Goal: Navigation & Orientation: Find specific page/section

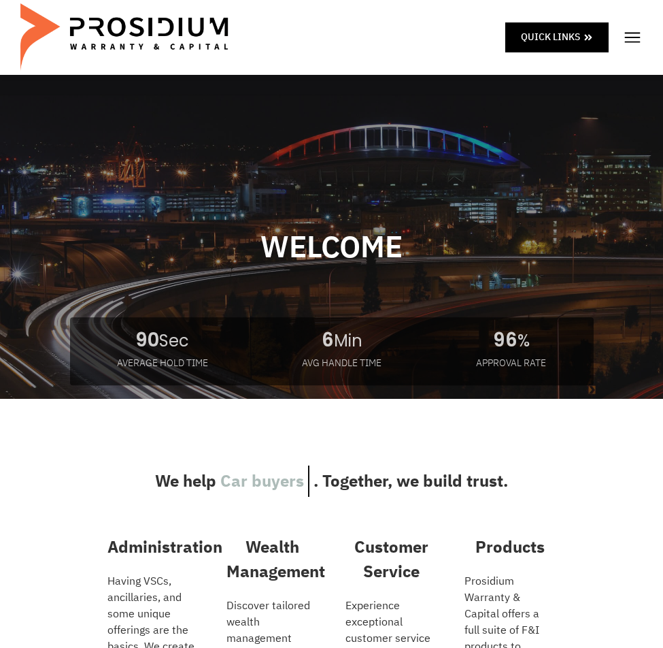
click at [632, 43] on img at bounding box center [633, 37] width 20 height 20
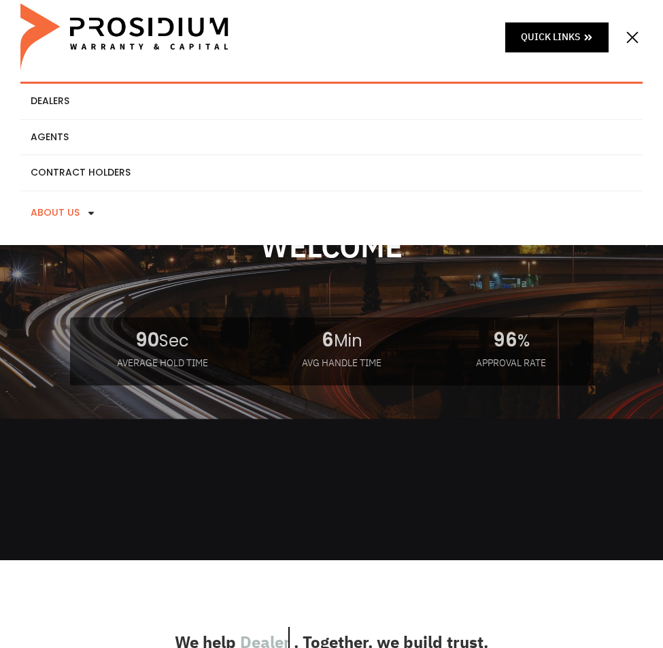
click at [235, 210] on link "About Us" at bounding box center [331, 213] width 623 height 44
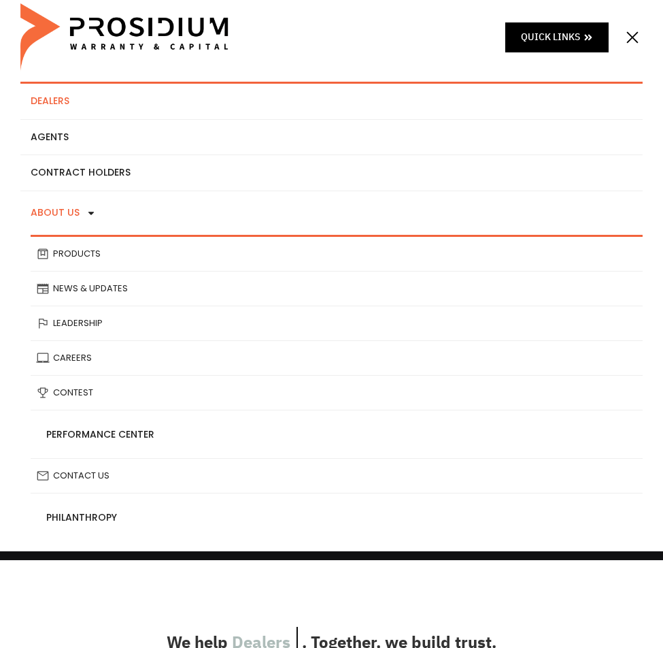
click at [191, 108] on link "Dealers" at bounding box center [331, 101] width 623 height 35
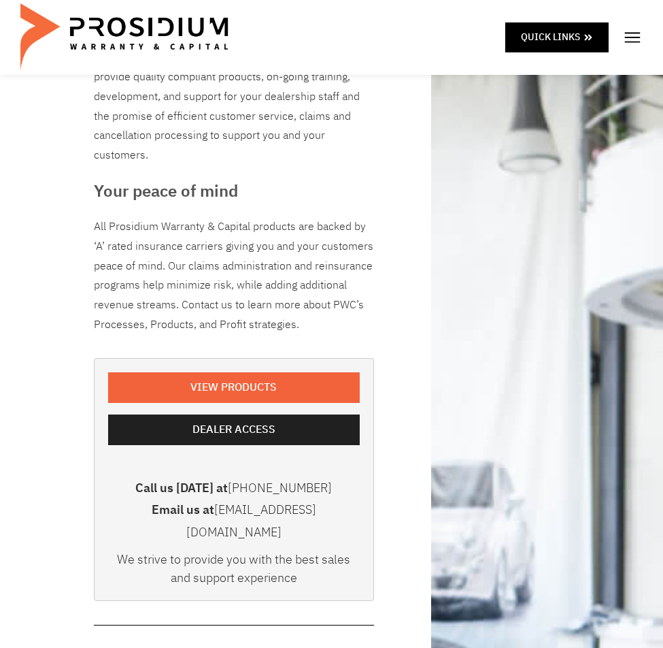
scroll to position [204, 0]
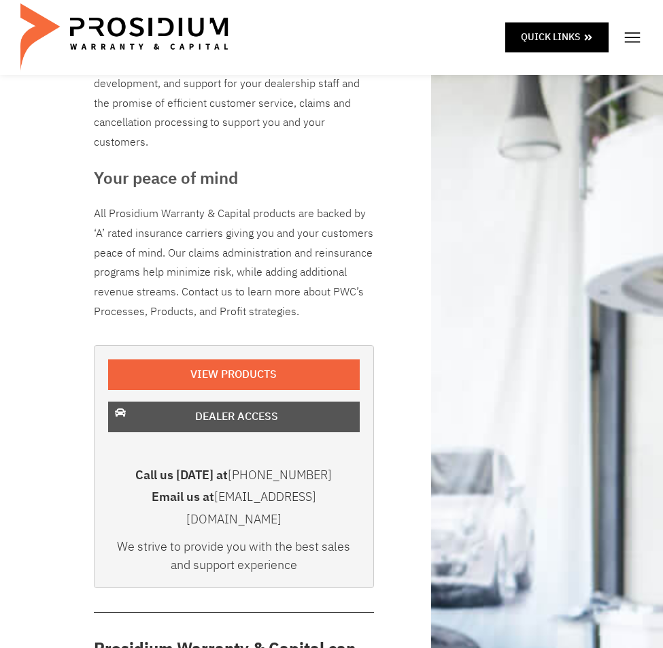
click at [276, 421] on span "Dealer Access" at bounding box center [236, 417] width 83 height 20
